Goal: Task Accomplishment & Management: Complete application form

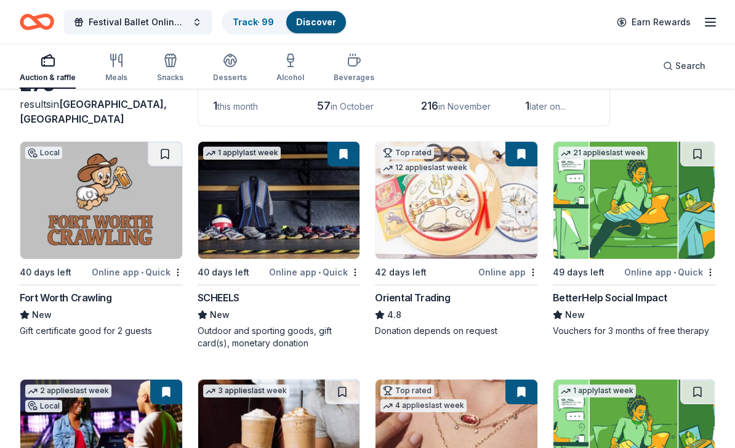
scroll to position [76, 0]
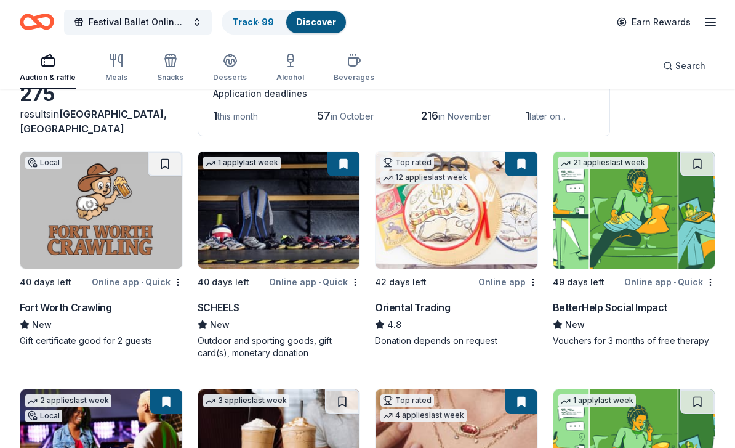
click at [521, 166] on button at bounding box center [521, 163] width 32 height 25
click at [487, 232] on html "Festival Ballet Online Auction Track · 99 Discover Earn Rewards Auction & raffl…" at bounding box center [367, 148] width 735 height 448
click at [524, 164] on button at bounding box center [521, 163] width 32 height 25
click at [515, 168] on button at bounding box center [521, 163] width 32 height 25
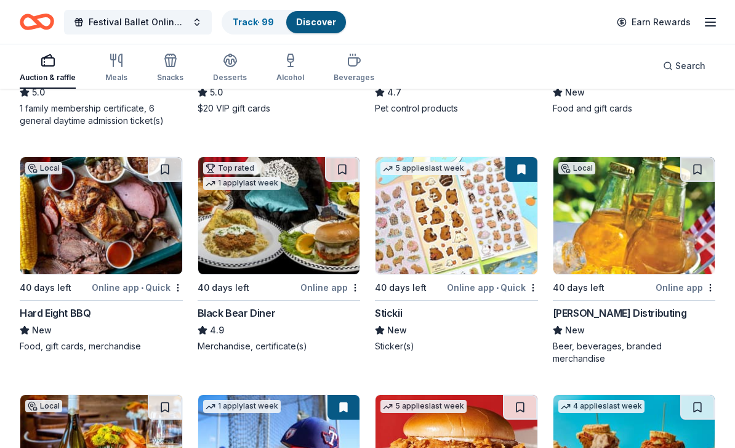
scroll to position [1258, 0]
click at [158, 167] on button at bounding box center [165, 169] width 34 height 25
click at [167, 176] on button at bounding box center [166, 169] width 32 height 25
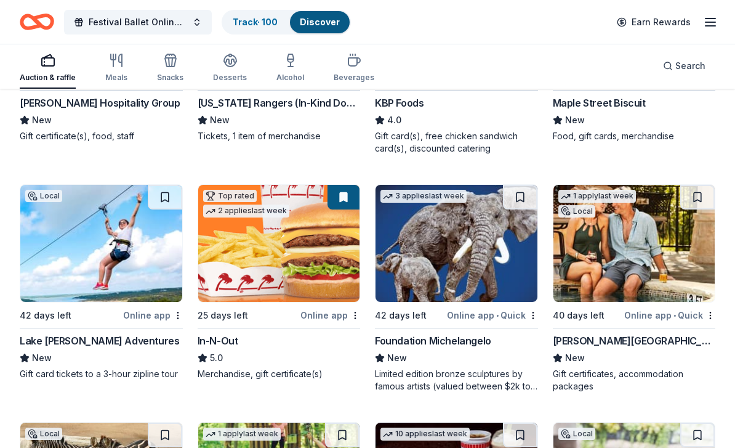
scroll to position [1707, 0]
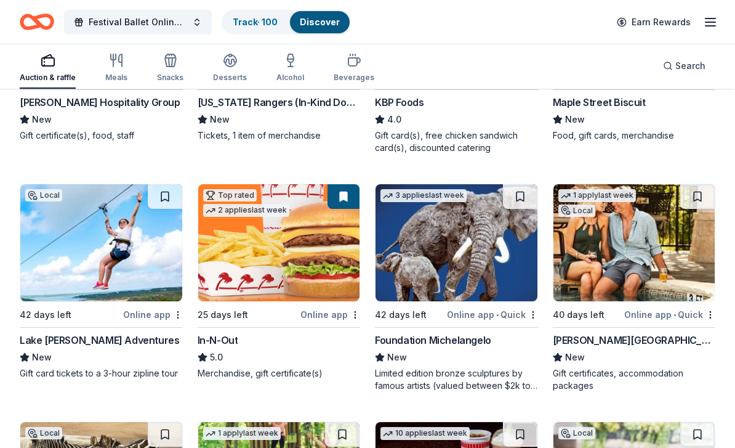
click at [327, 307] on div "Online app" at bounding box center [330, 314] width 60 height 15
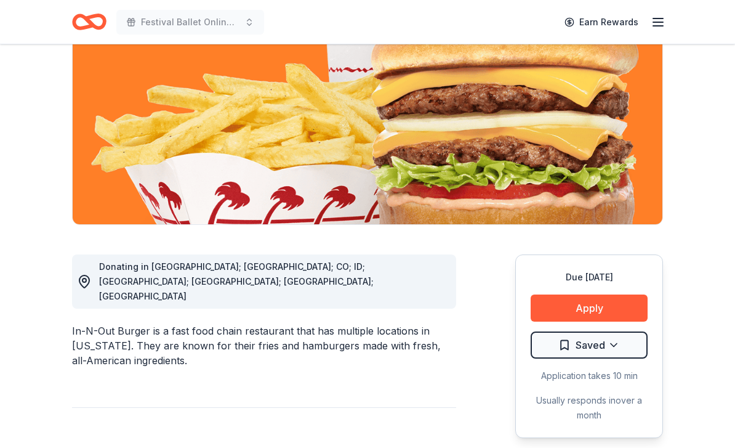
scroll to position [148, 0]
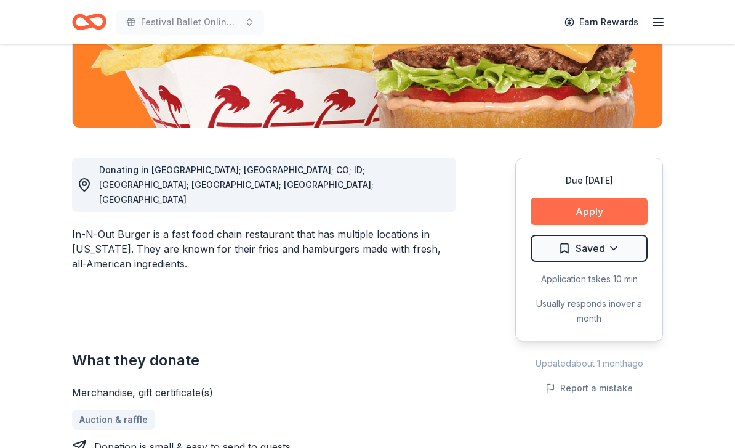
click at [604, 210] on button "Apply" at bounding box center [589, 211] width 117 height 27
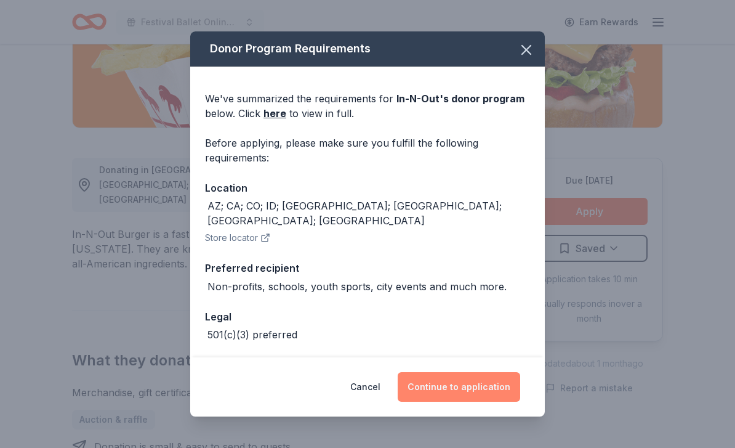
click at [477, 401] on button "Continue to application" at bounding box center [459, 387] width 123 height 30
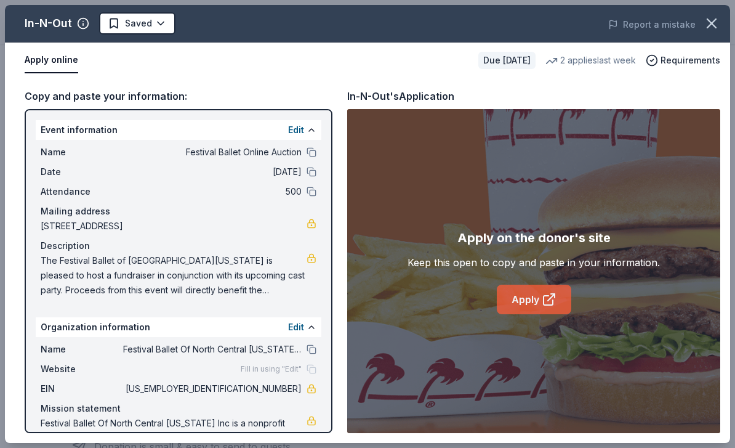
click at [547, 305] on icon at bounding box center [548, 299] width 9 height 9
click at [537, 301] on link "Apply" at bounding box center [534, 299] width 74 height 30
